Goal: Transaction & Acquisition: Book appointment/travel/reservation

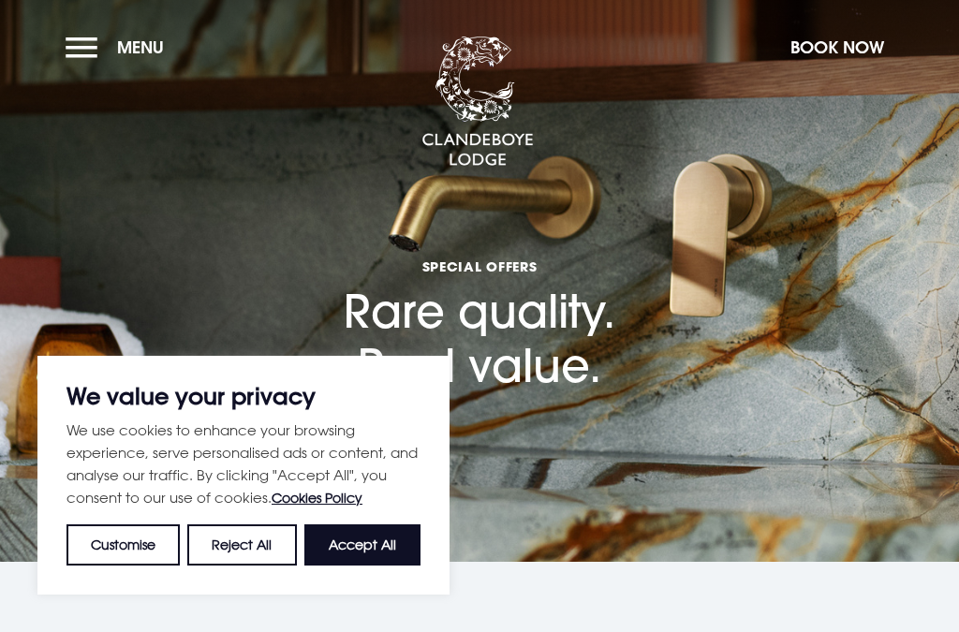
click at [375, 561] on button "Accept All" at bounding box center [362, 545] width 116 height 41
checkbox input "true"
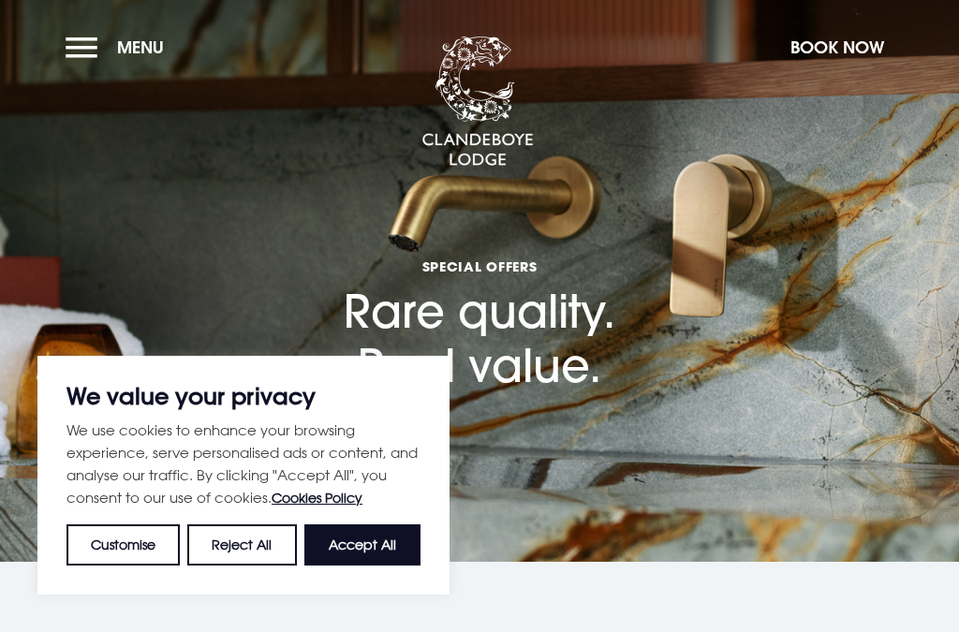
checkbox input "true"
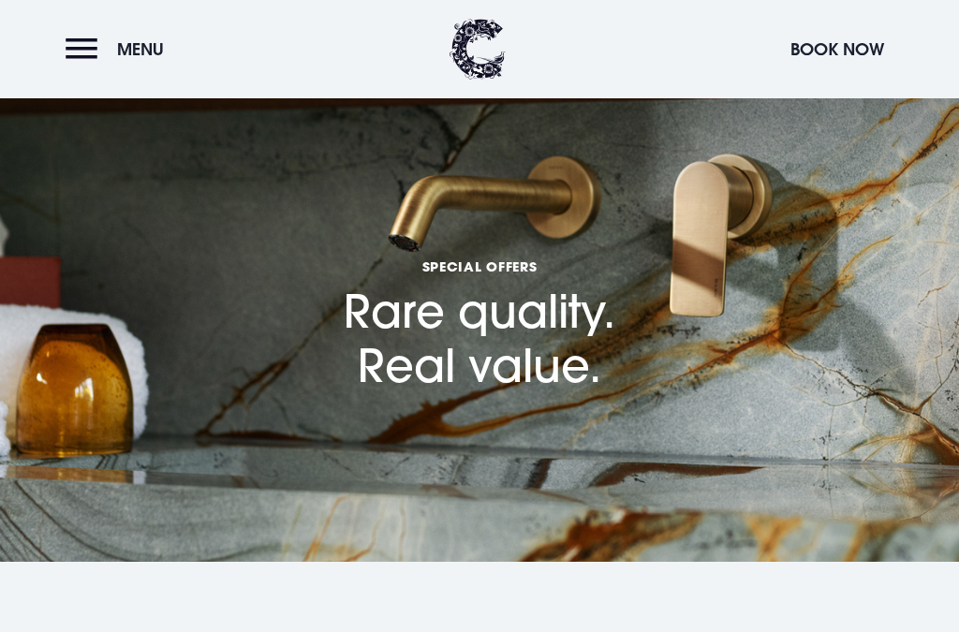
click at [139, 54] on span "Menu" at bounding box center [140, 49] width 47 height 22
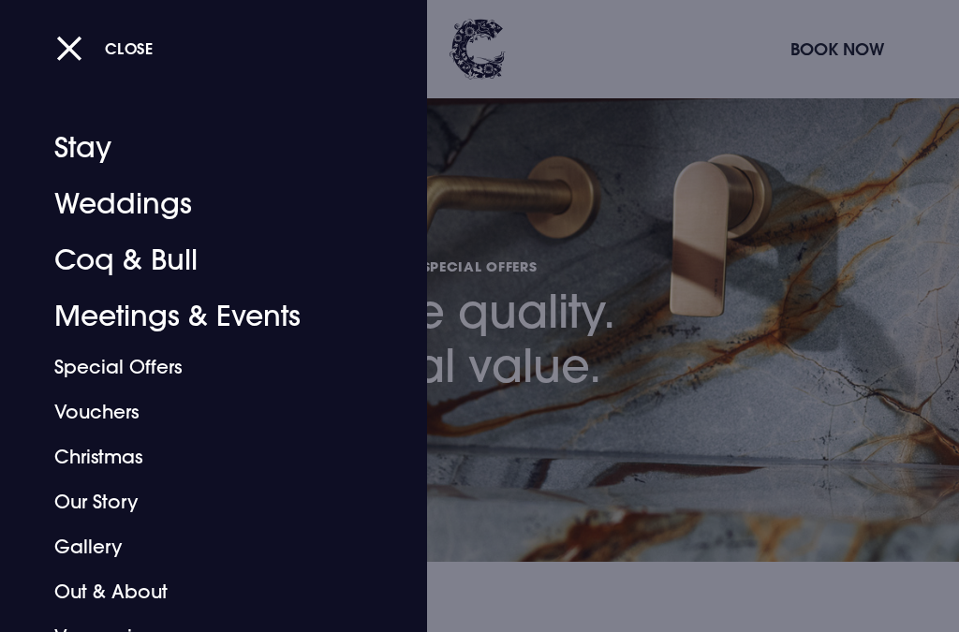
click at [126, 463] on link "Christmas" at bounding box center [202, 457] width 296 height 45
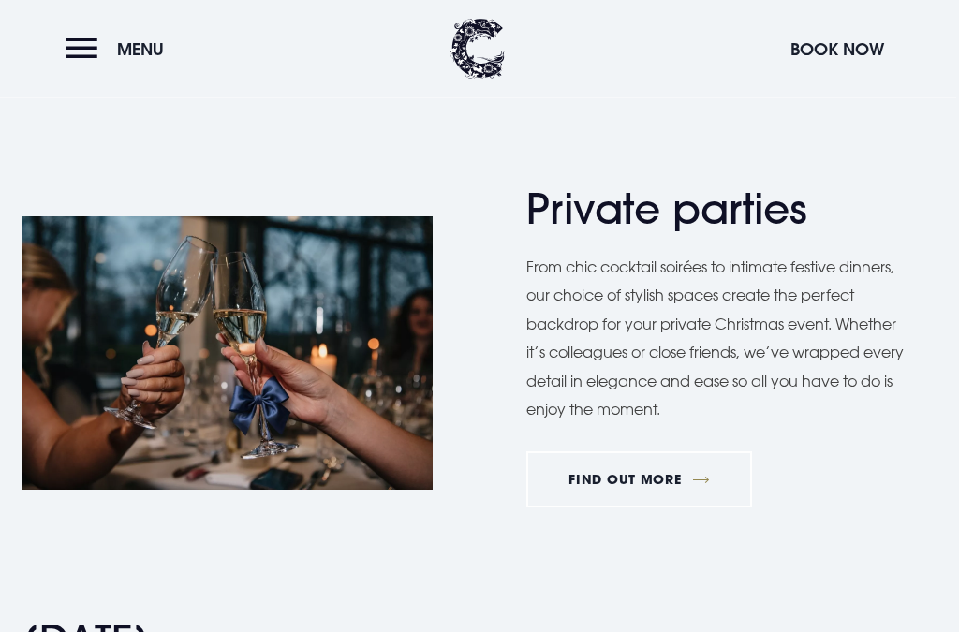
scroll to position [1309, 0]
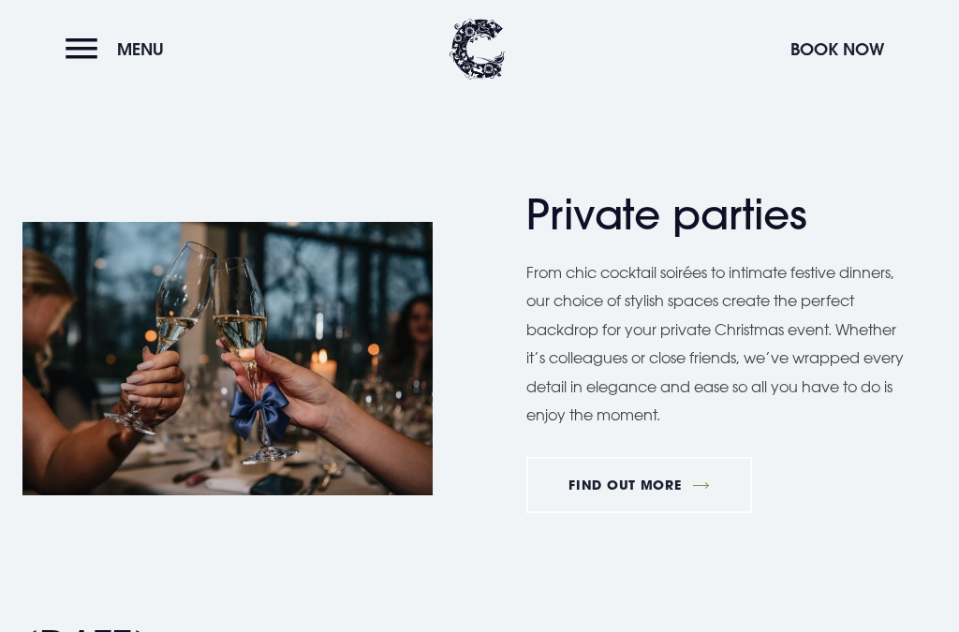
click at [91, 60] on button "Menu" at bounding box center [120, 49] width 108 height 40
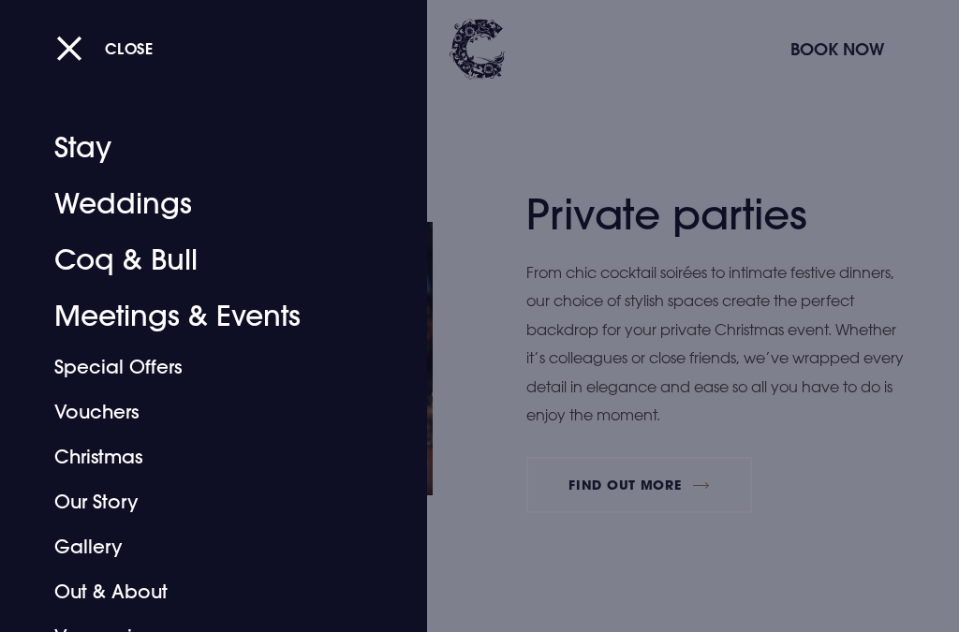
click at [133, 460] on link "Christmas" at bounding box center [202, 457] width 296 height 45
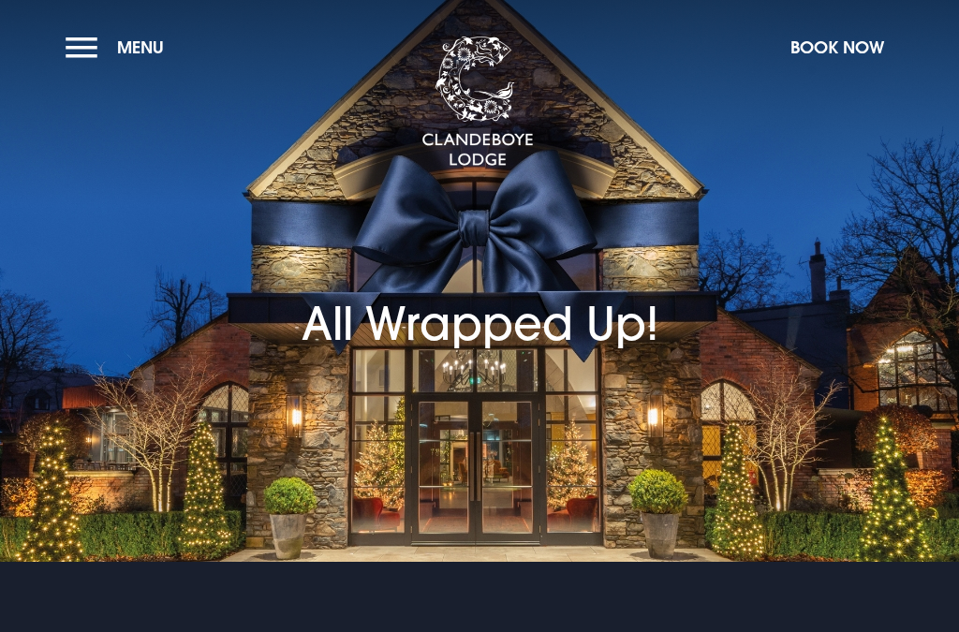
click at [107, 50] on button "Menu" at bounding box center [120, 47] width 108 height 40
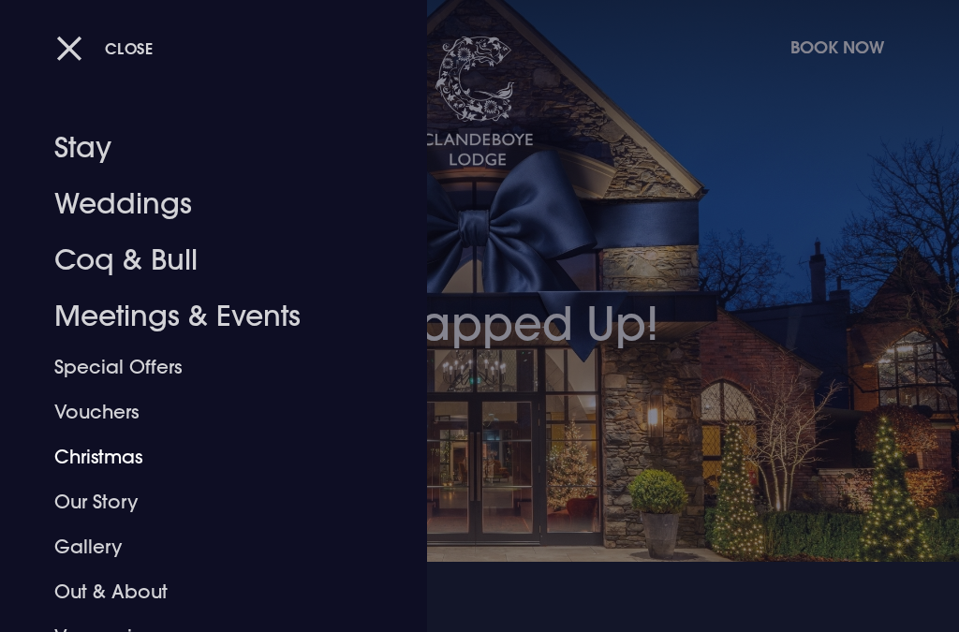
click at [134, 466] on link "Christmas" at bounding box center [202, 457] width 296 height 45
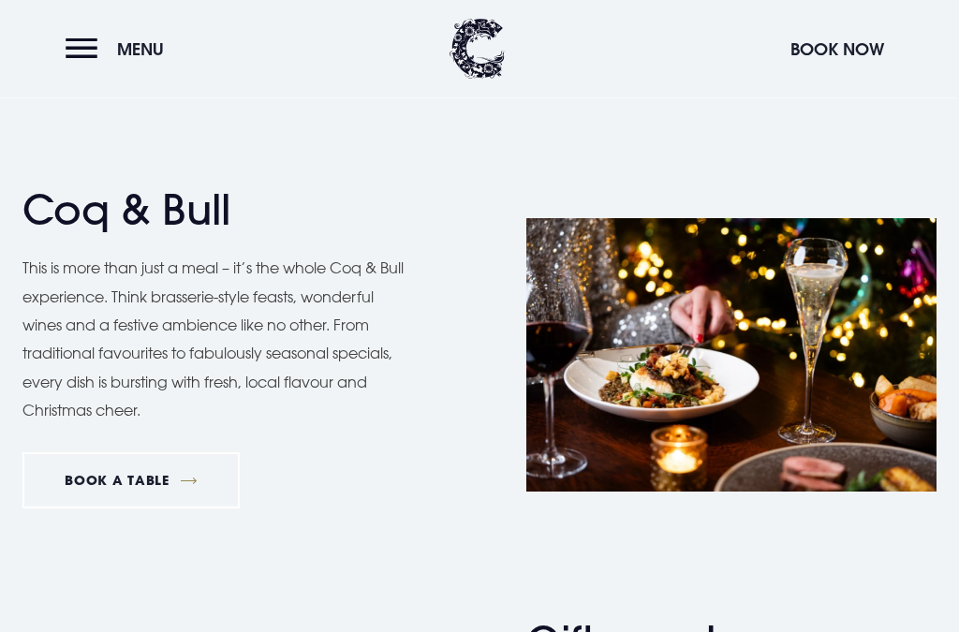
scroll to position [2554, 0]
click at [159, 466] on link "BOOK A TABLE" at bounding box center [130, 480] width 217 height 56
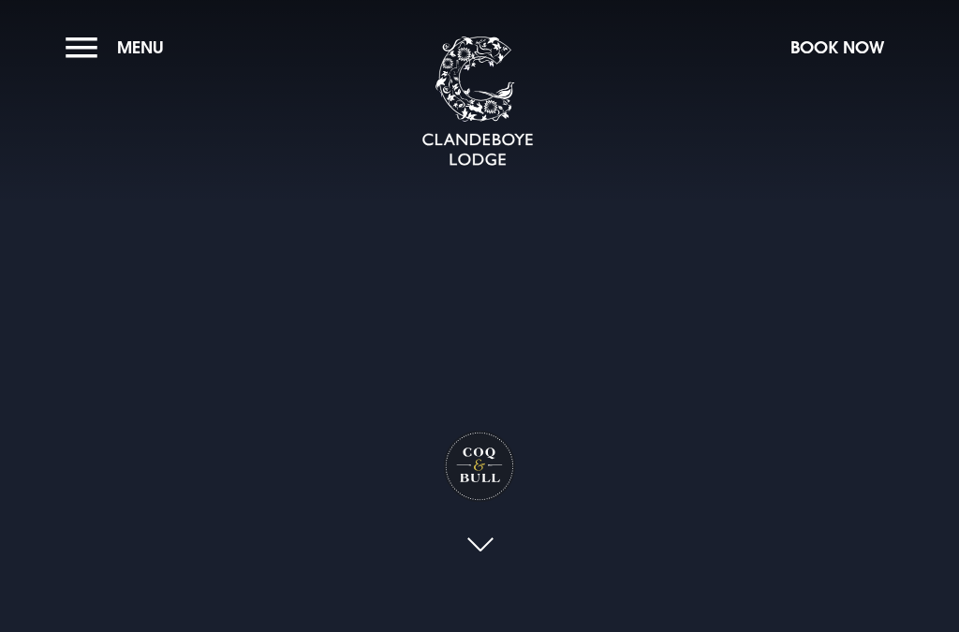
click at [83, 63] on button "Menu" at bounding box center [120, 47] width 108 height 40
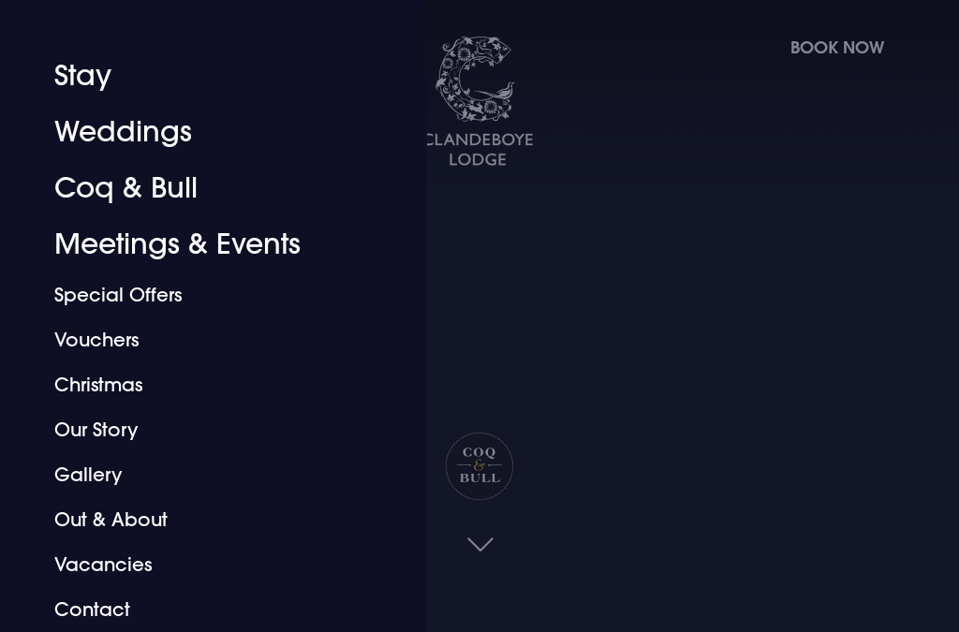
scroll to position [72, 0]
click at [132, 392] on link "Christmas" at bounding box center [202, 385] width 296 height 45
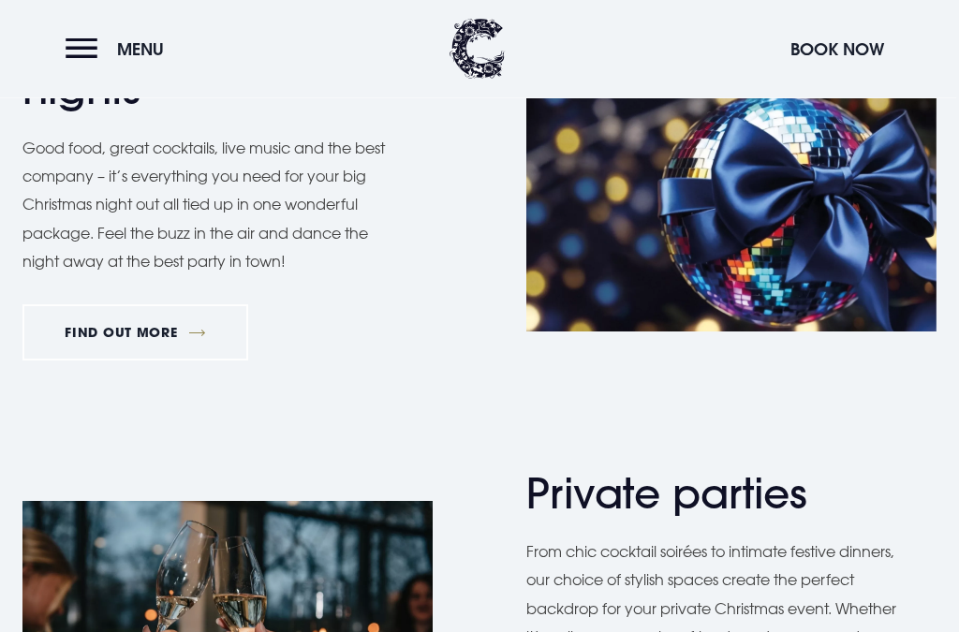
scroll to position [1029, 0]
click at [167, 326] on link "FIND OUT MORE" at bounding box center [135, 332] width 226 height 56
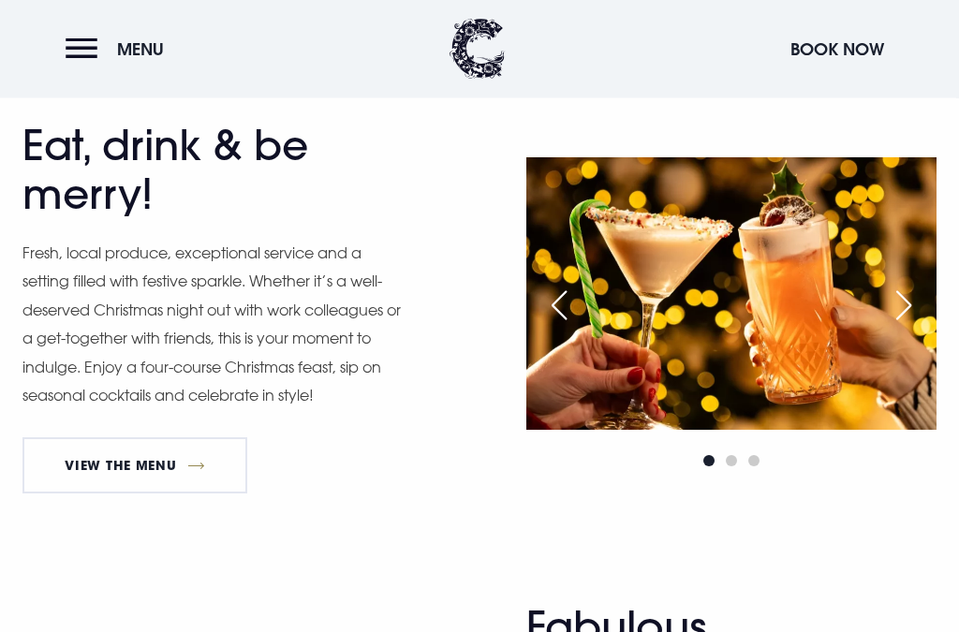
scroll to position [939, 0]
click at [170, 462] on link "View The Menu" at bounding box center [134, 465] width 225 height 56
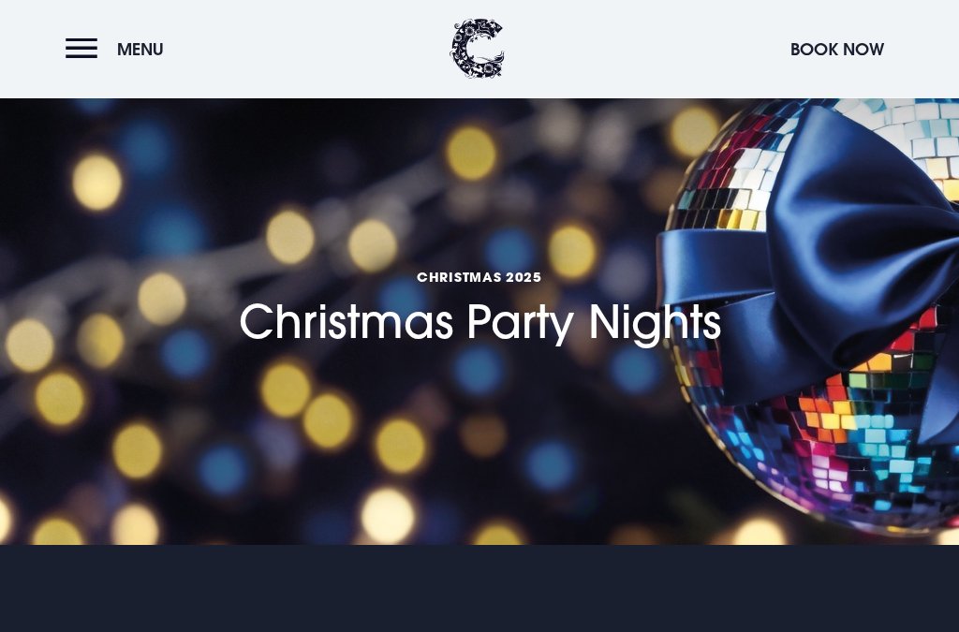
scroll to position [0, 0]
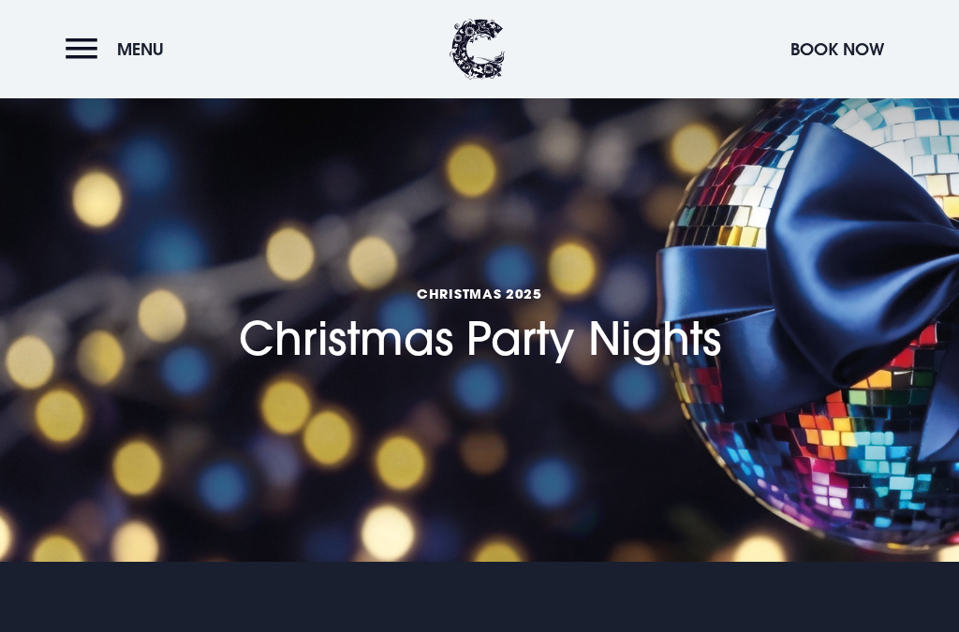
click at [96, 58] on button "Menu" at bounding box center [120, 49] width 108 height 40
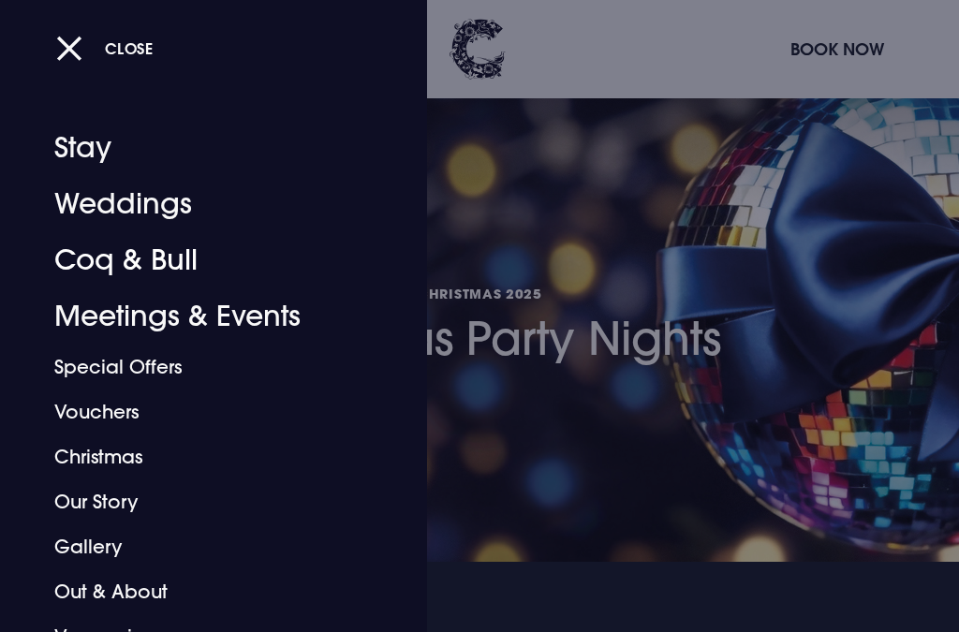
click at [180, 270] on link "Coq & Bull" at bounding box center [202, 260] width 296 height 56
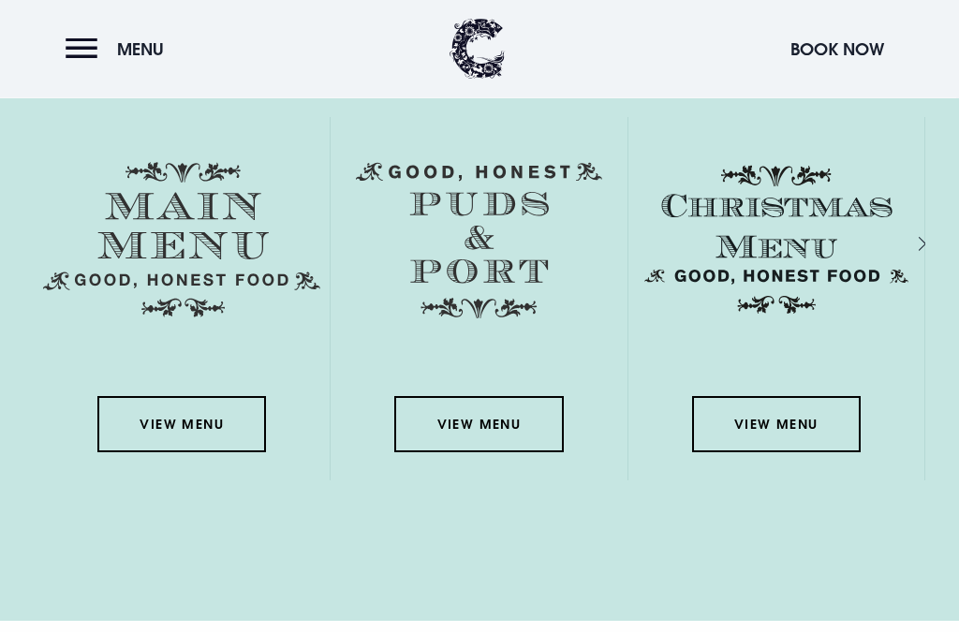
scroll to position [3062, 0]
click at [793, 452] on link "View Menu" at bounding box center [776, 424] width 169 height 56
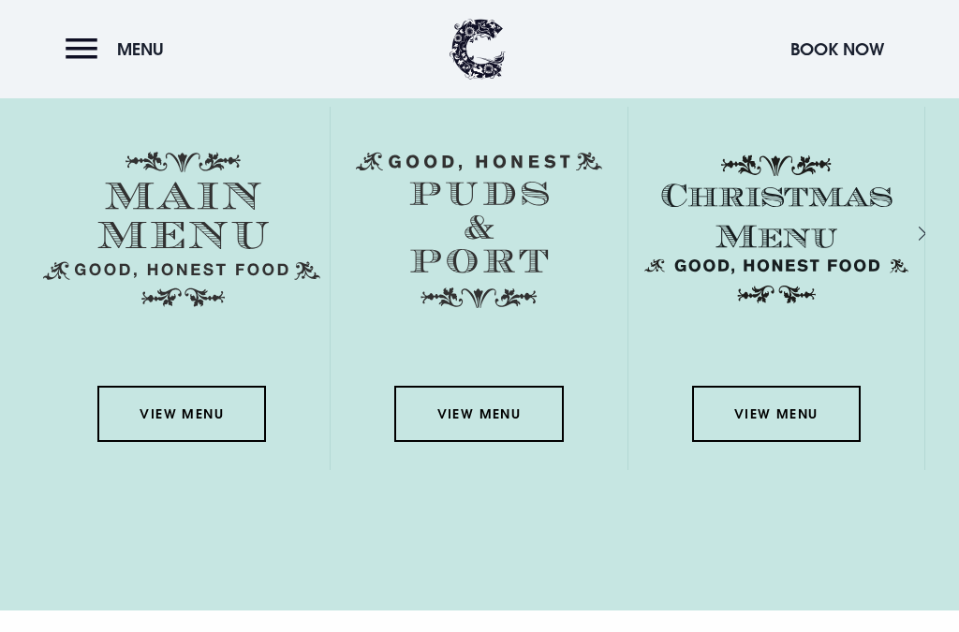
click at [128, 442] on link "View Menu" at bounding box center [181, 414] width 169 height 56
